Goal: Register for event/course

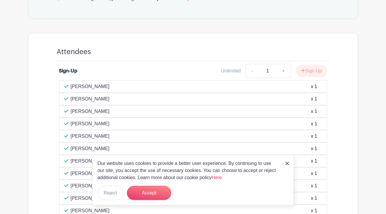
scroll to position [191, 0]
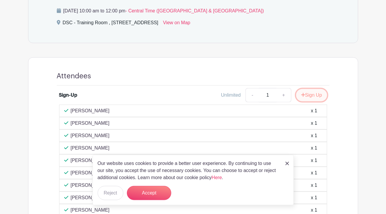
click at [310, 91] on button "Sign Up" at bounding box center [311, 95] width 31 height 12
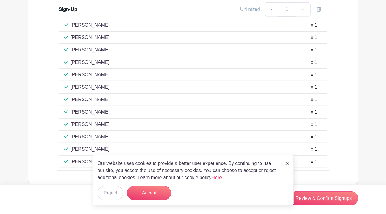
scroll to position [280, 0]
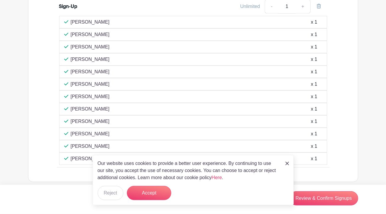
click at [288, 165] on img at bounding box center [287, 164] width 4 height 4
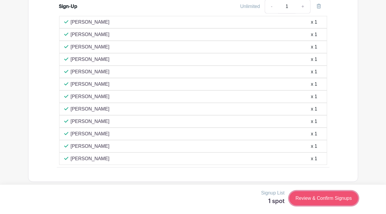
click at [328, 200] on link "Review & Confirm Signups" at bounding box center [323, 198] width 69 height 14
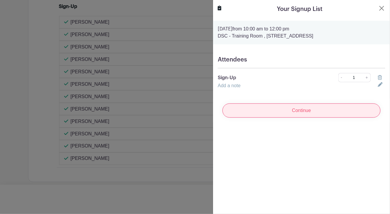
click at [273, 114] on input "Continue" at bounding box center [301, 110] width 158 height 14
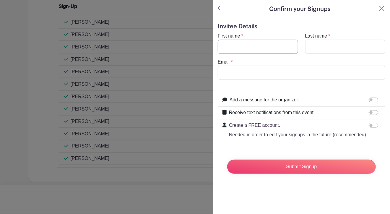
click at [260, 40] on input "First name" at bounding box center [258, 47] width 80 height 14
type input "[PERSON_NAME]"
click at [318, 44] on input "Last name" at bounding box center [345, 47] width 80 height 14
type input "[PERSON_NAME]"
click at [318, 74] on input "Email" at bounding box center [302, 73] width 168 height 14
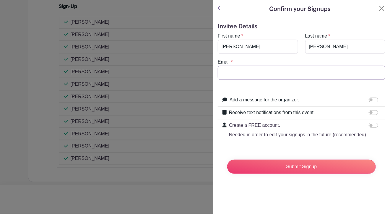
type input "[EMAIL_ADDRESS][DOMAIN_NAME]"
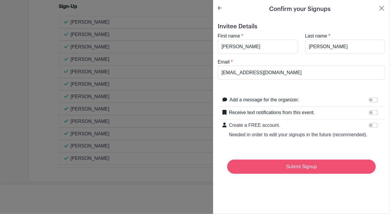
click at [293, 173] on input "Submit Signup" at bounding box center [301, 167] width 149 height 14
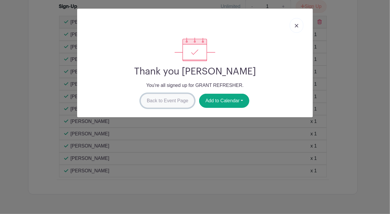
click at [181, 98] on link "Back to Event Page" at bounding box center [168, 101] width 54 height 14
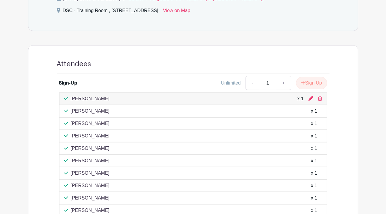
scroll to position [26, 0]
